Goal: Find specific page/section: Find specific page/section

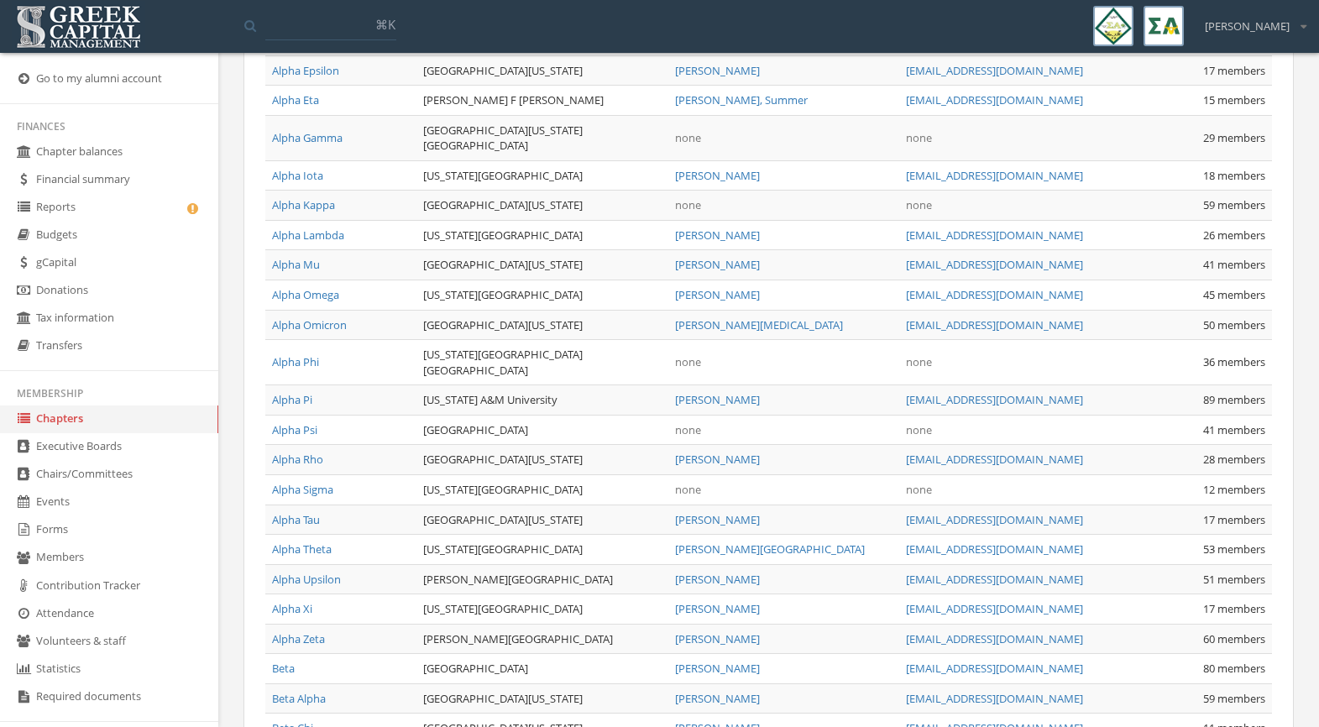
scroll to position [234, 0]
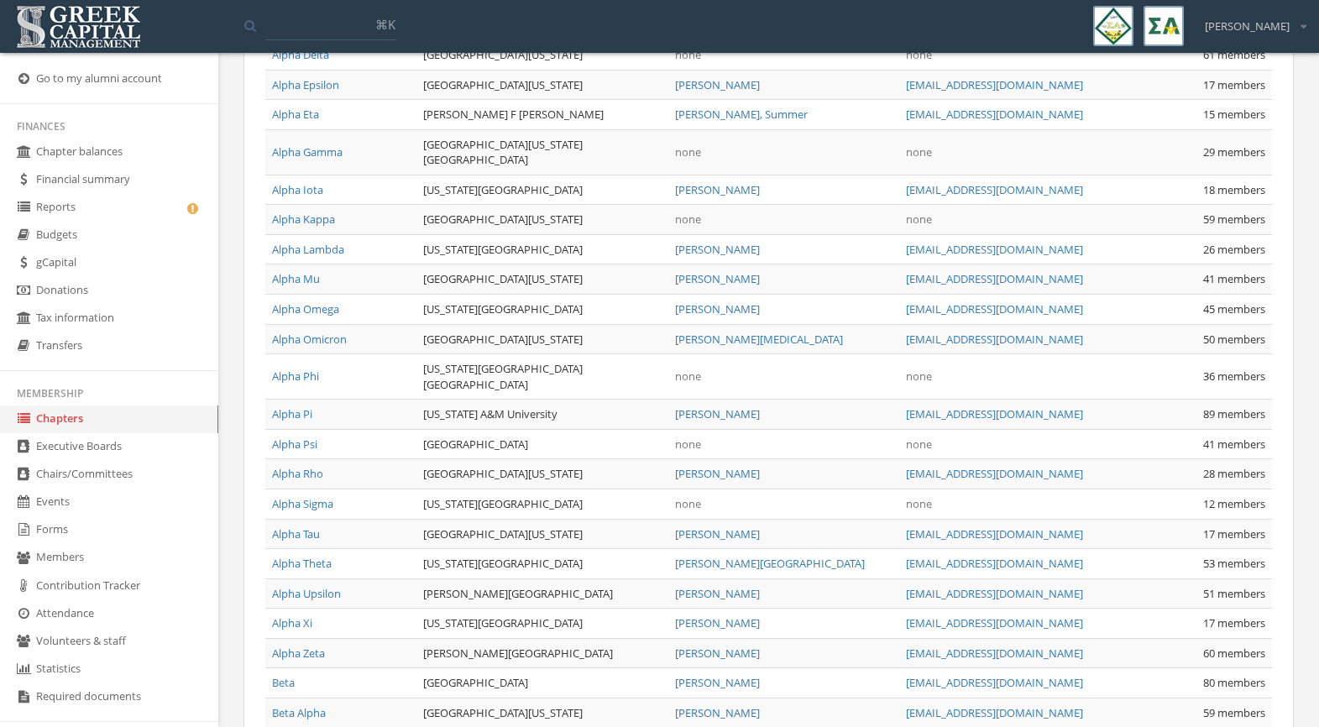
click at [134, 213] on link "Reports" at bounding box center [109, 208] width 218 height 28
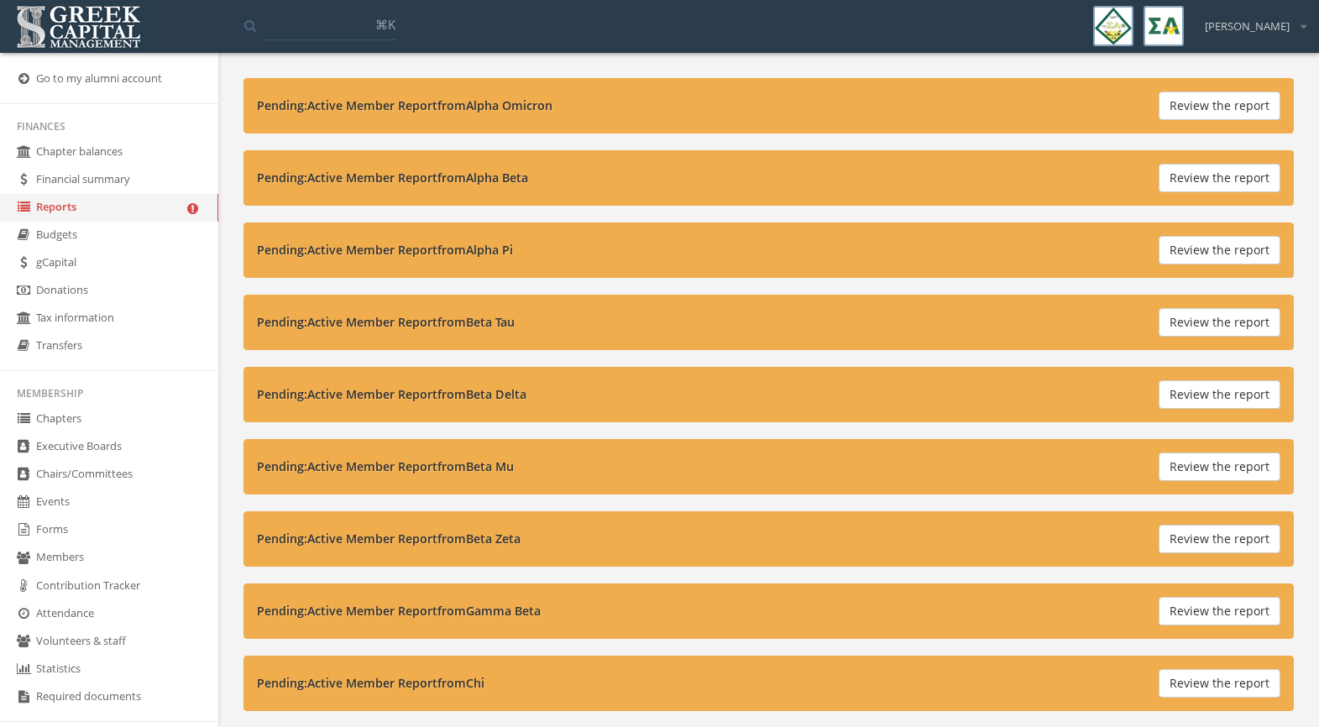
click at [1259, 104] on button "Review the report" at bounding box center [1220, 106] width 122 height 29
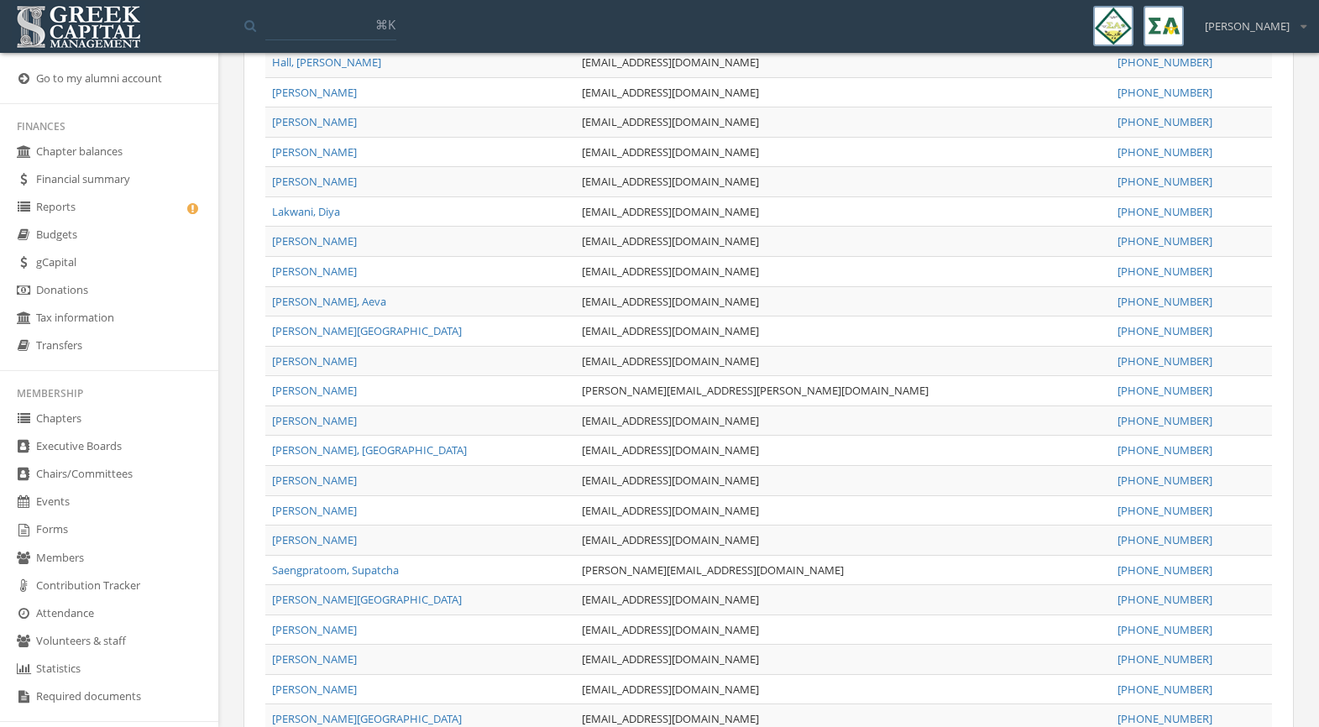
scroll to position [963, 0]
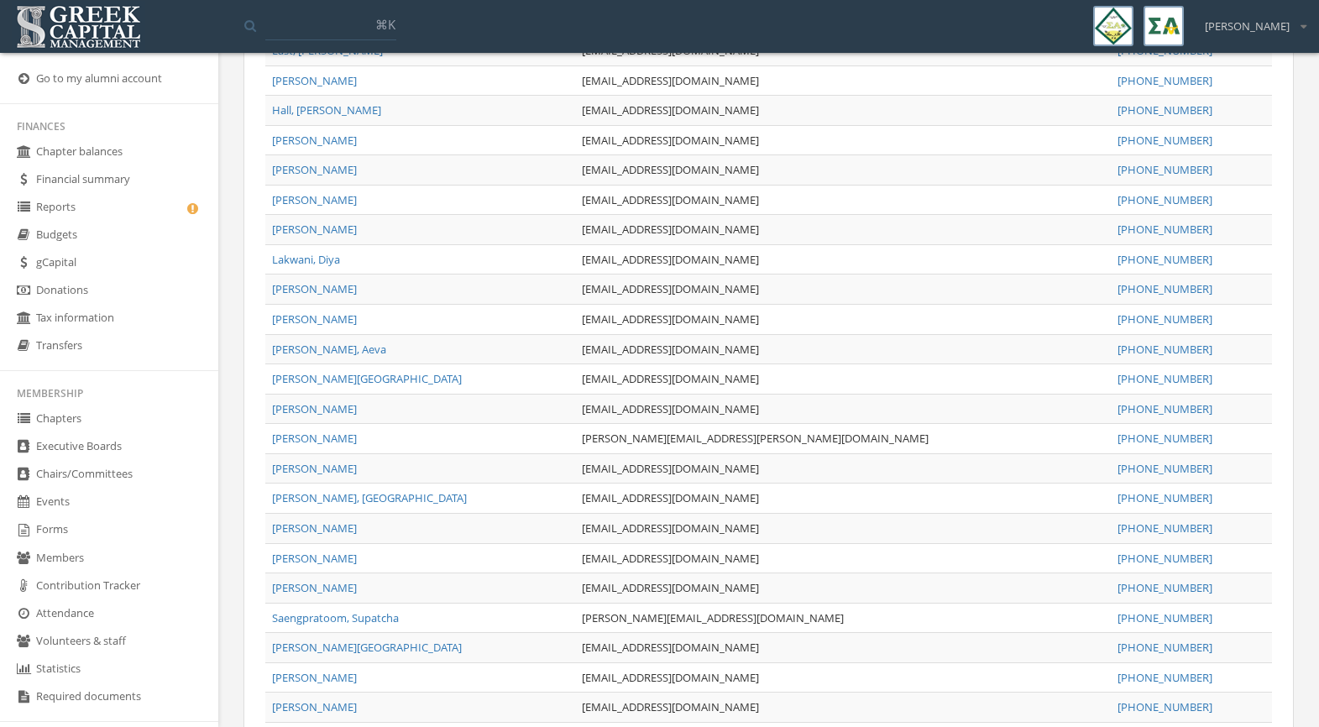
click at [66, 218] on link "Reports" at bounding box center [109, 208] width 218 height 28
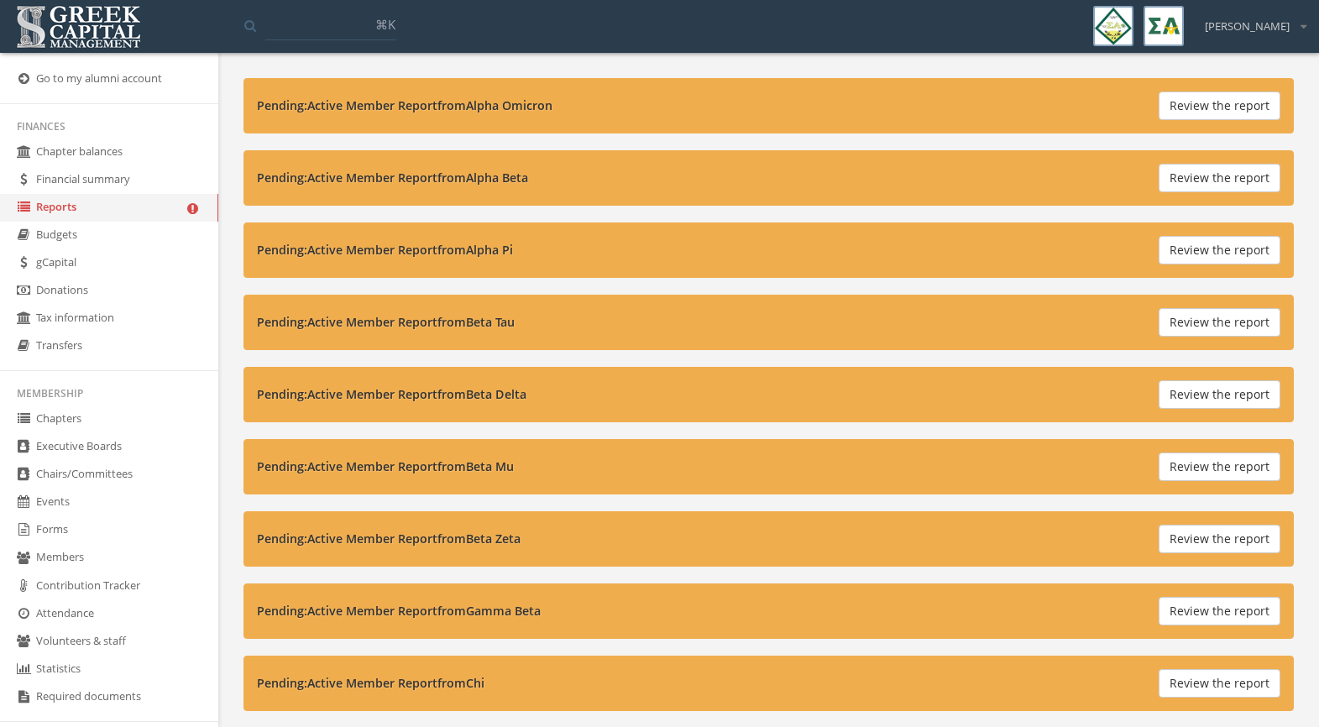
click at [66, 147] on link "Chapter balances" at bounding box center [109, 153] width 218 height 28
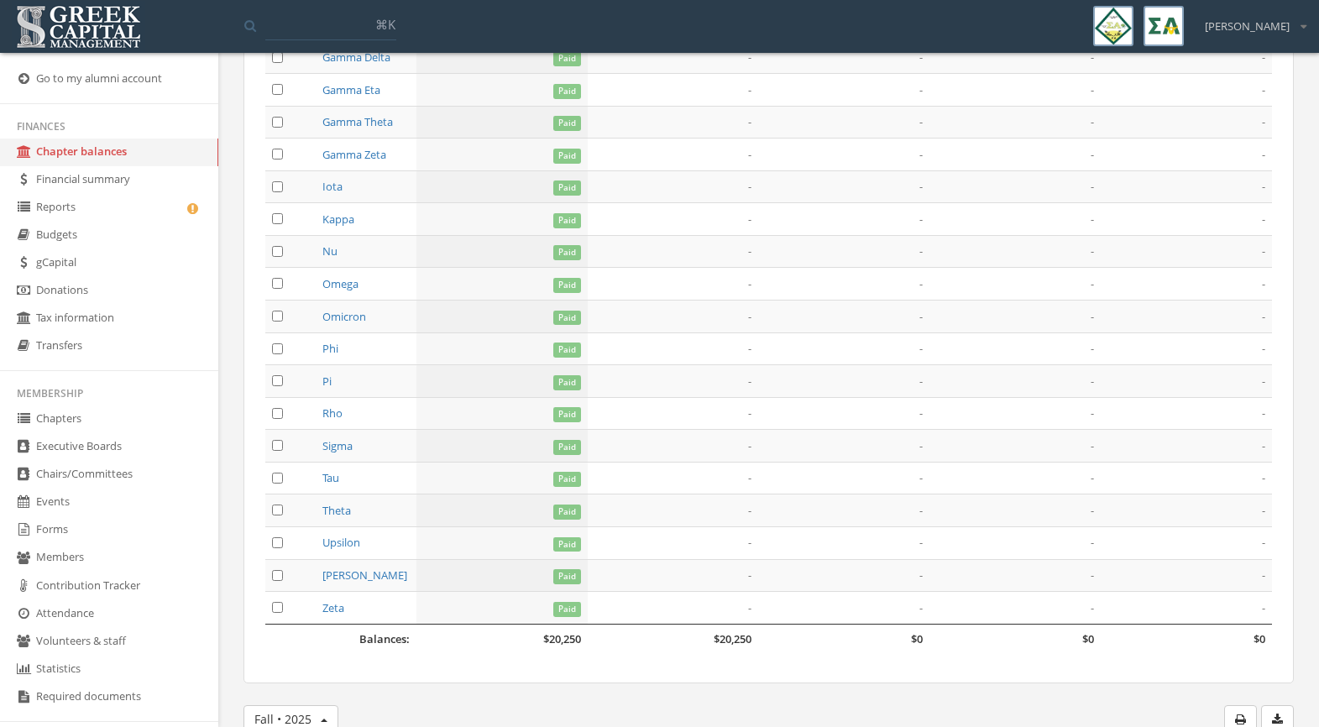
scroll to position [1852, 0]
